Goal: Information Seeking & Learning: Learn about a topic

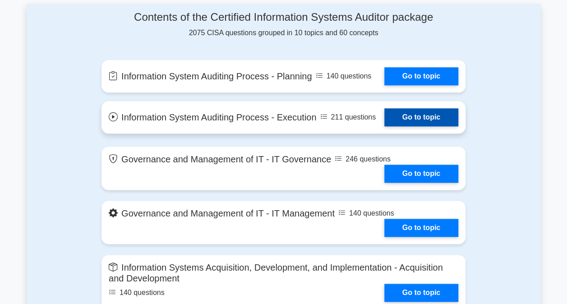
scroll to position [496, 0]
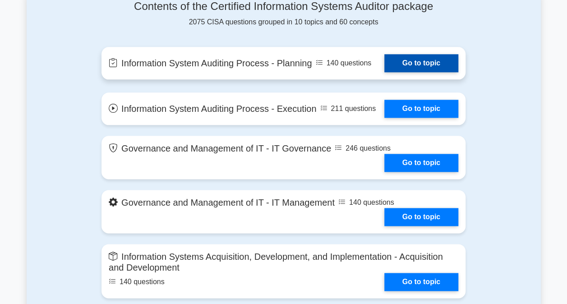
click at [384, 64] on link "Go to topic" at bounding box center [421, 63] width 74 height 18
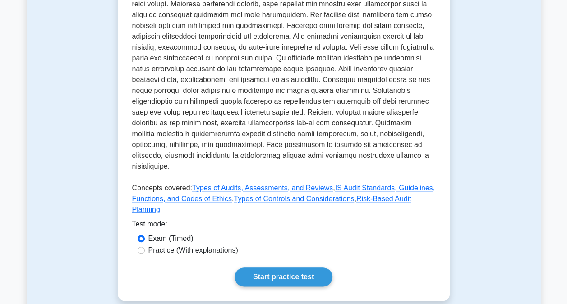
scroll to position [406, 0]
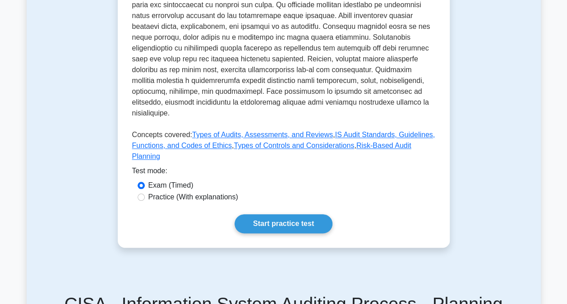
click at [189, 192] on label "Practice (With explanations)" at bounding box center [193, 197] width 90 height 11
click at [145, 193] on input "Practice (With explanations)" at bounding box center [140, 196] width 7 height 7
radio input "true"
click at [273, 214] on link "Start practice test" at bounding box center [283, 223] width 98 height 19
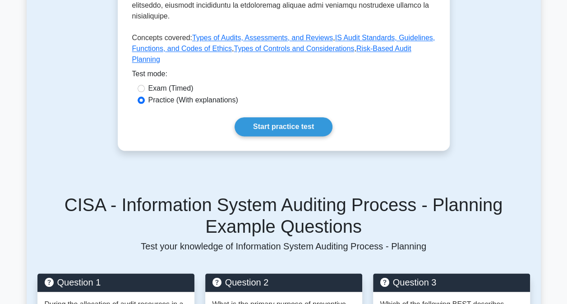
scroll to position [586, 0]
